Goal: Task Accomplishment & Management: Use online tool/utility

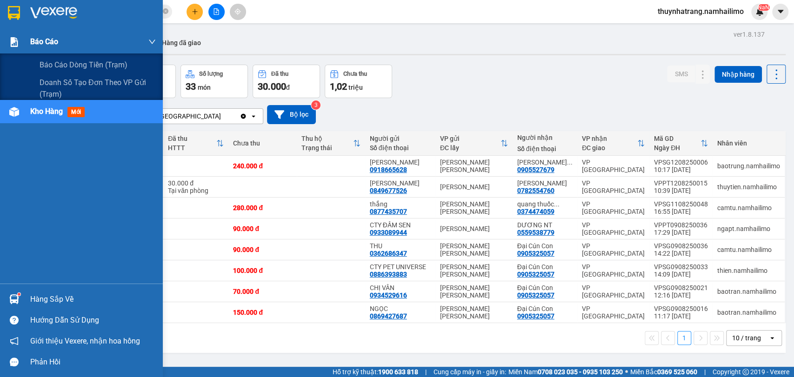
click at [22, 48] on div "Báo cáo" at bounding box center [81, 41] width 163 height 23
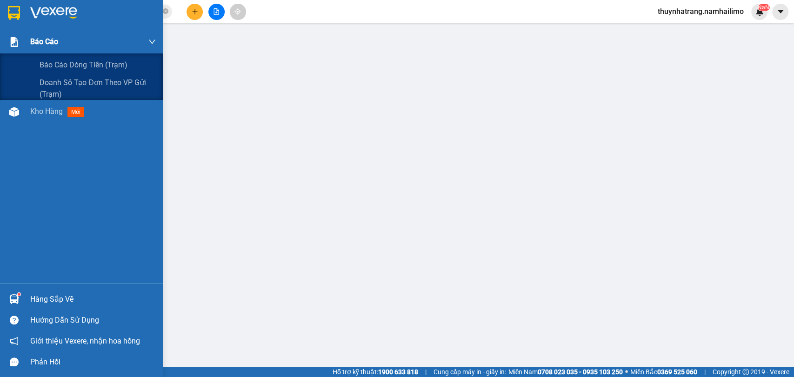
click at [18, 42] on img at bounding box center [14, 42] width 10 height 10
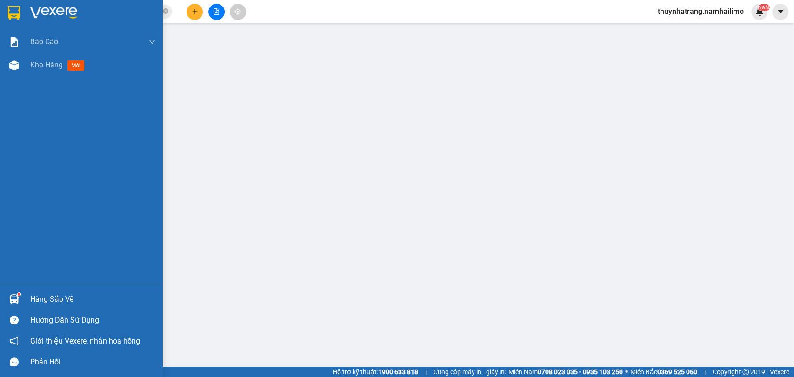
click at [67, 299] on div "Hàng sắp về" at bounding box center [93, 300] width 126 height 14
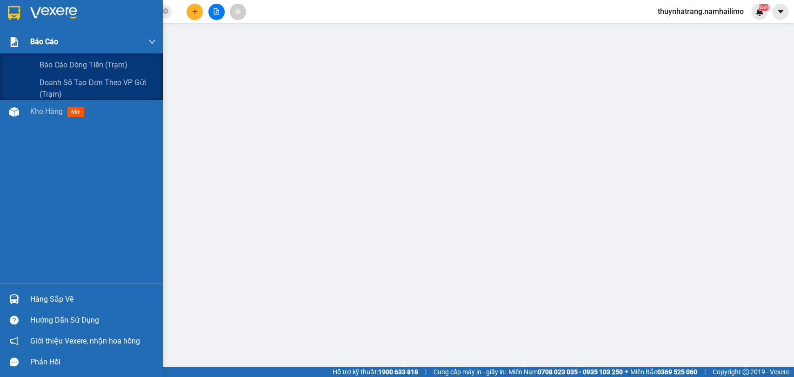
click at [55, 44] on span "Báo cáo" at bounding box center [44, 42] width 28 height 12
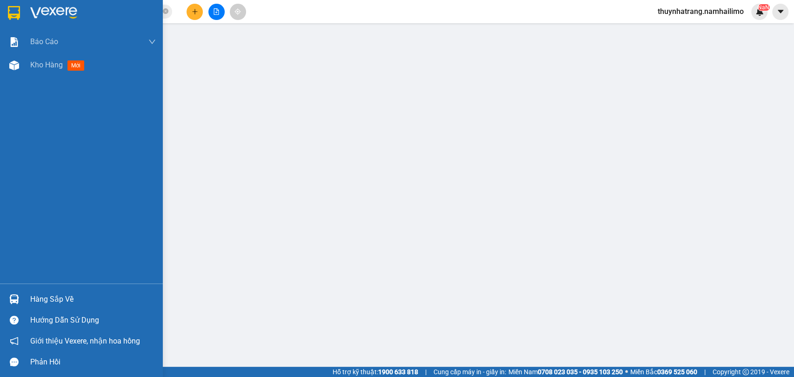
click at [22, 12] on div at bounding box center [81, 15] width 163 height 30
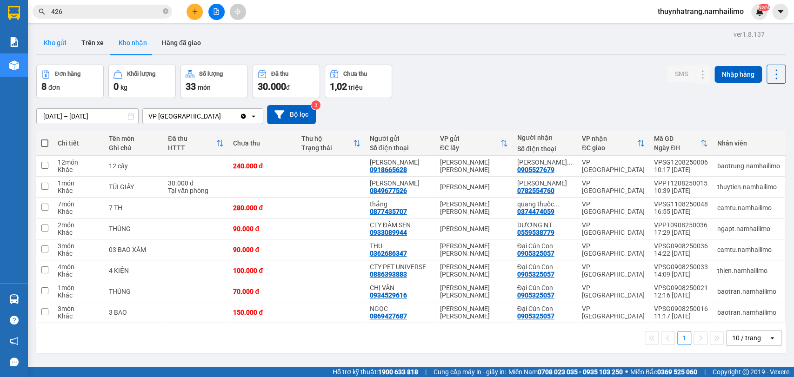
click at [63, 40] on button "Kho gửi" at bounding box center [55, 43] width 38 height 22
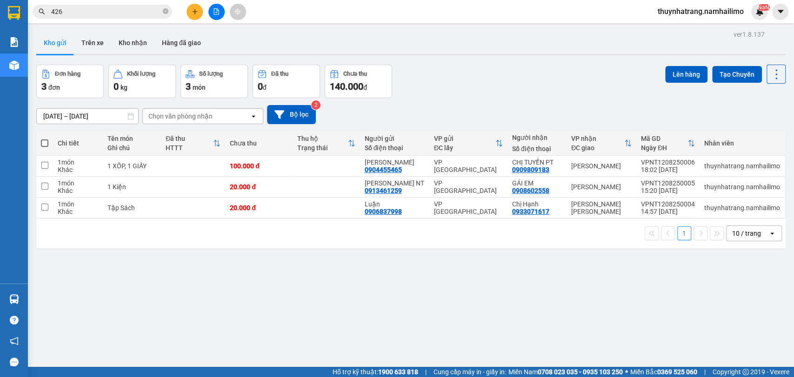
click at [44, 140] on span at bounding box center [44, 143] width 7 height 7
click at [45, 139] on input "checkbox" at bounding box center [45, 139] width 0 height 0
checkbox input "true"
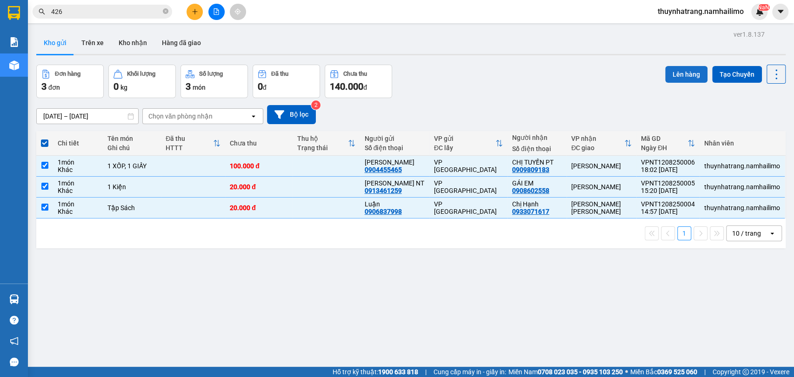
click at [680, 75] on button "Lên hàng" at bounding box center [686, 74] width 42 height 17
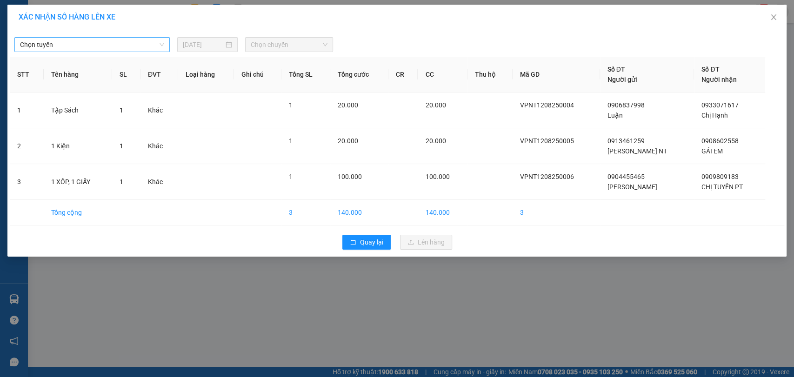
click at [141, 49] on span "Chọn tuyến" at bounding box center [92, 45] width 144 height 14
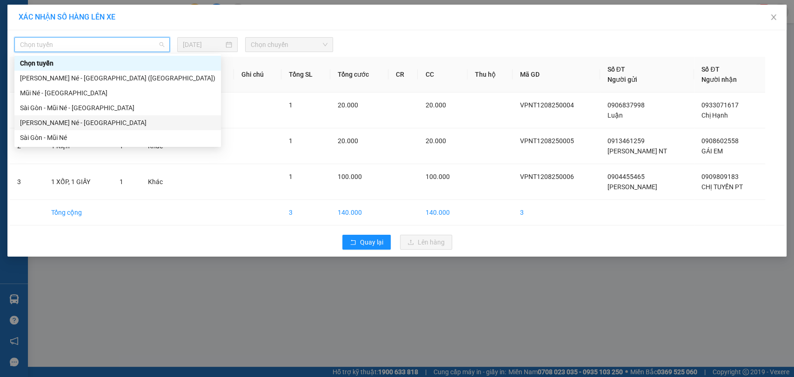
click at [82, 120] on div "[PERSON_NAME] Né - [GEOGRAPHIC_DATA]" at bounding box center [117, 123] width 195 height 10
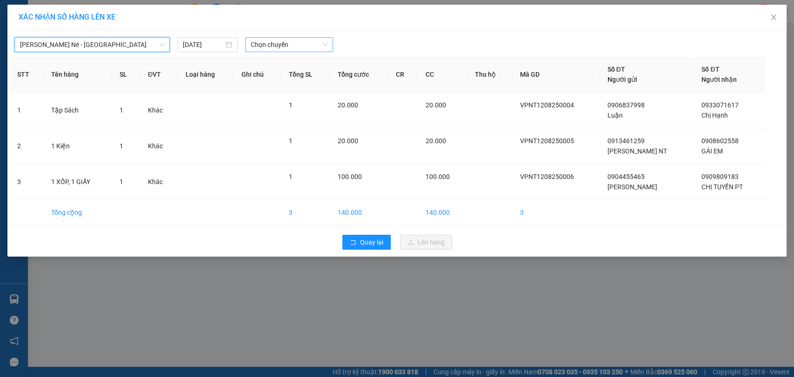
click at [306, 47] on span "Chọn chuyến" at bounding box center [289, 45] width 76 height 14
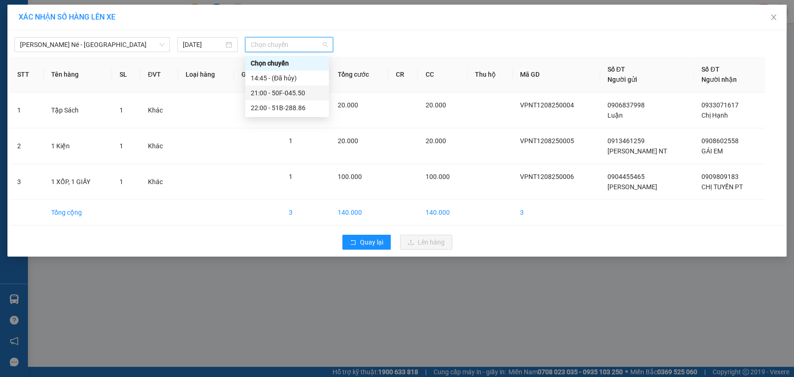
click at [293, 94] on div "21:00 - 50F-045.50" at bounding box center [287, 93] width 73 height 10
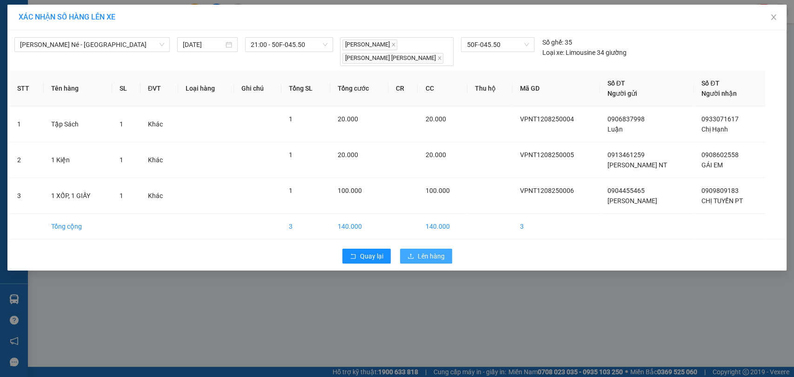
click at [421, 257] on span "Lên hàng" at bounding box center [431, 256] width 27 height 10
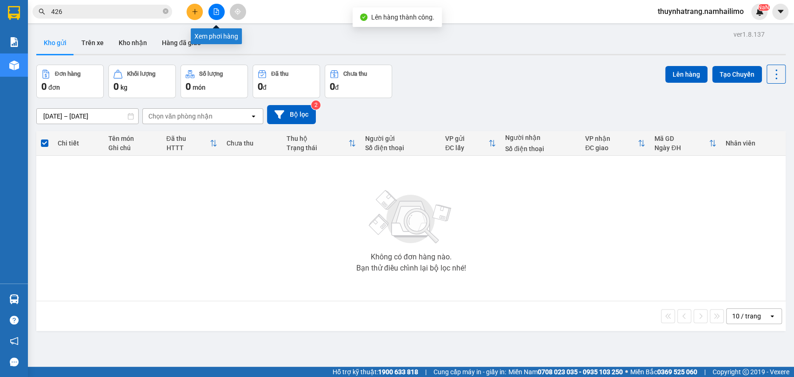
click at [219, 16] on button at bounding box center [216, 12] width 16 height 16
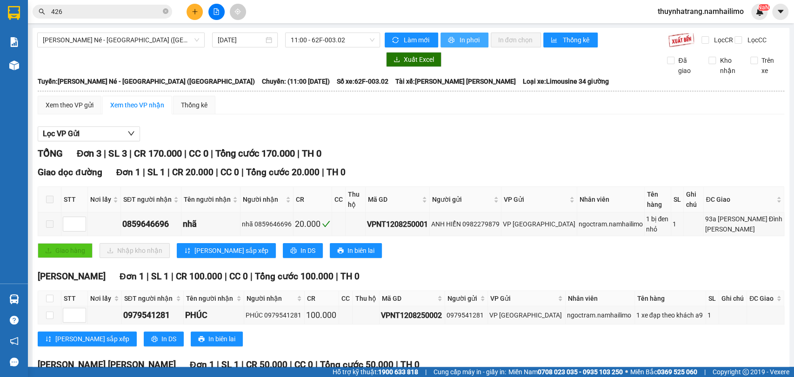
click at [469, 42] on span "In phơi" at bounding box center [470, 40] width 21 height 10
click at [316, 40] on span "11:00 - 62F-003.02" at bounding box center [332, 40] width 83 height 14
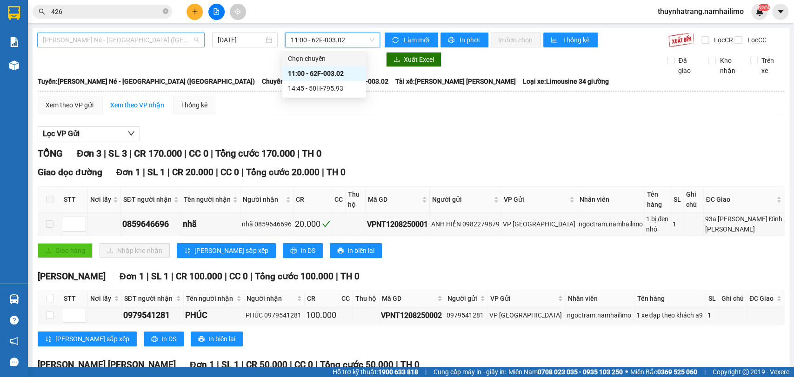
click at [138, 35] on span "[PERSON_NAME] Né - [GEOGRAPHIC_DATA] ([GEOGRAPHIC_DATA])" at bounding box center [121, 40] width 156 height 14
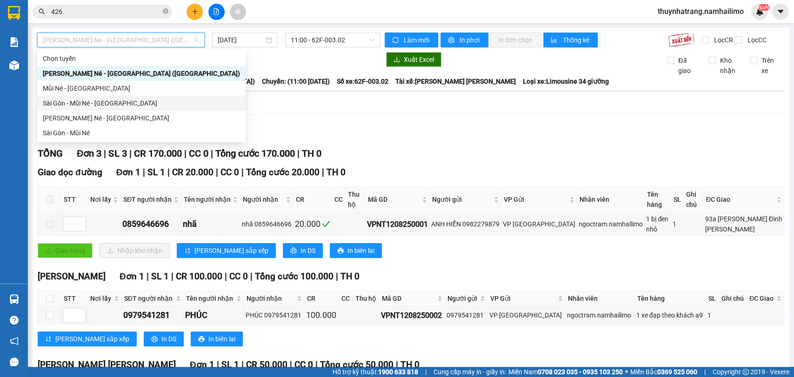
click at [119, 107] on div "Sài Gòn - Mũi Né - [GEOGRAPHIC_DATA]" at bounding box center [141, 103] width 197 height 10
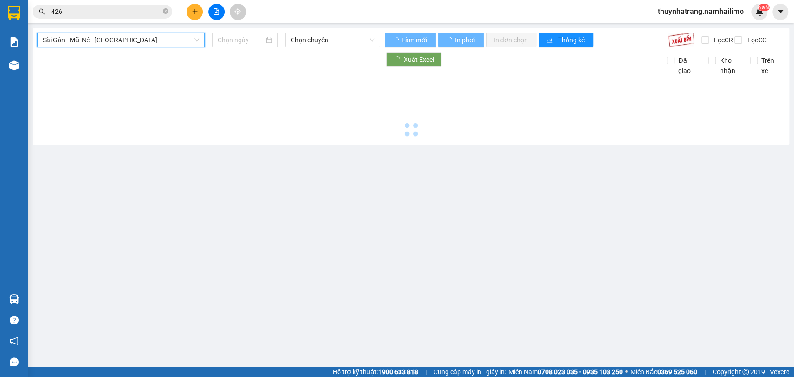
type input "[DATE]"
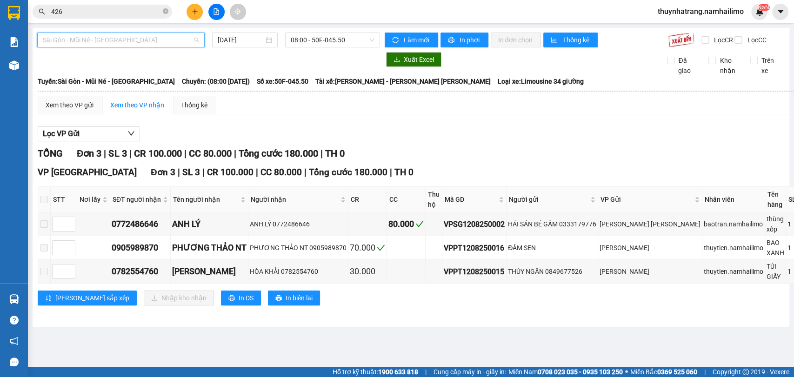
click at [122, 43] on span "Sài Gòn - Mũi Né - [GEOGRAPHIC_DATA]" at bounding box center [121, 40] width 156 height 14
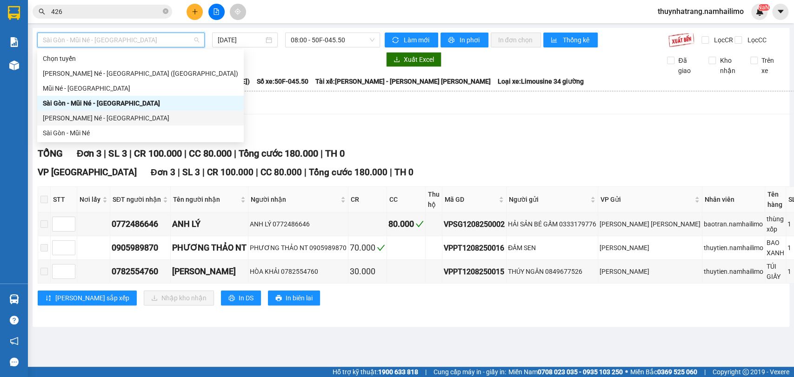
click at [108, 120] on div "[PERSON_NAME] Né - [GEOGRAPHIC_DATA]" at bounding box center [140, 118] width 195 height 10
type input "[DATE]"
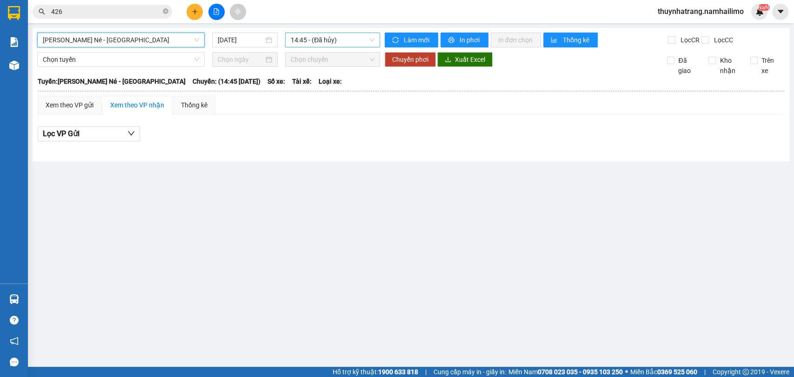
click at [316, 46] on span "14:45 - (Đã [PERSON_NAME])" at bounding box center [332, 40] width 83 height 14
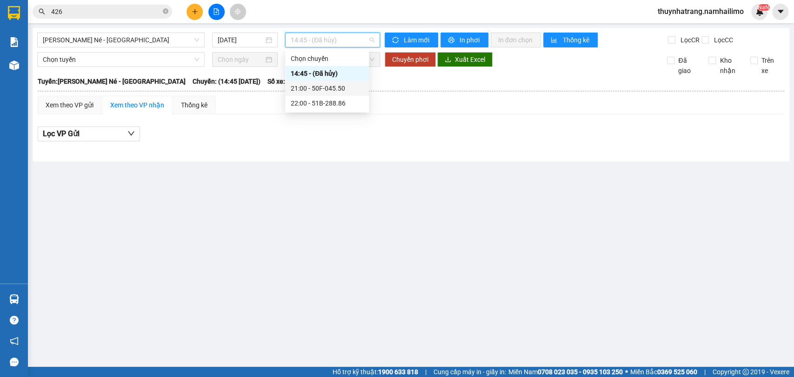
click at [326, 87] on div "21:00 - 50F-045.50" at bounding box center [327, 88] width 73 height 10
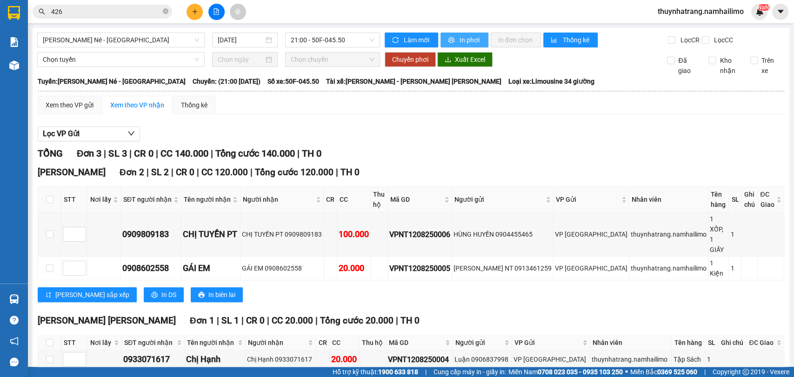
click at [468, 42] on span "In phơi" at bounding box center [470, 40] width 21 height 10
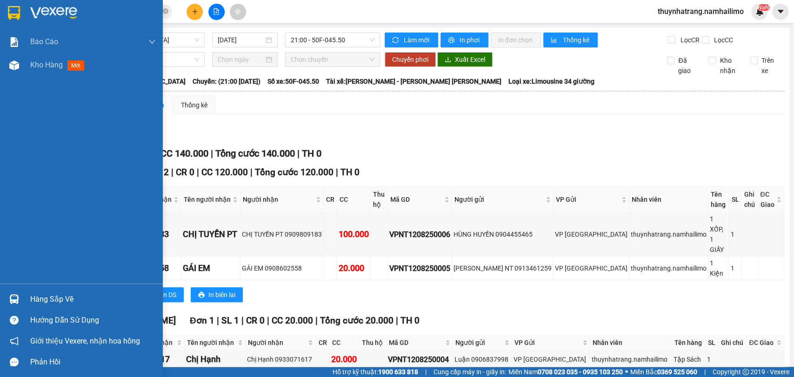
click at [8, 9] on img at bounding box center [14, 13] width 12 height 14
